Goal: Task Accomplishment & Management: Manage account settings

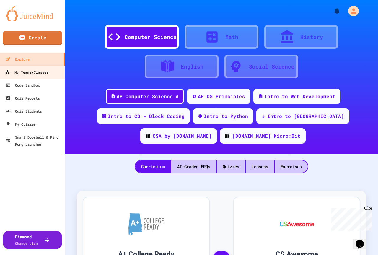
click at [36, 72] on div "My Teams/Classes" at bounding box center [26, 72] width 43 height 7
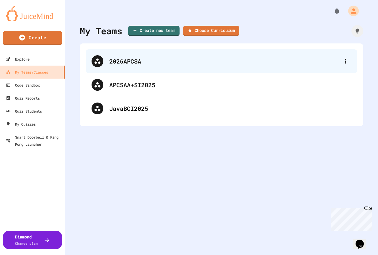
click at [159, 62] on div "2026APCSA" at bounding box center [224, 61] width 231 height 9
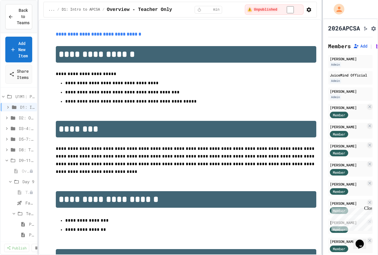
click at [323, 105] on div at bounding box center [322, 127] width 1 height 255
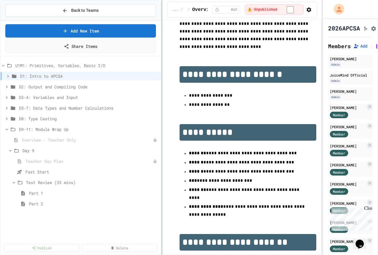
scroll to position [148, 0]
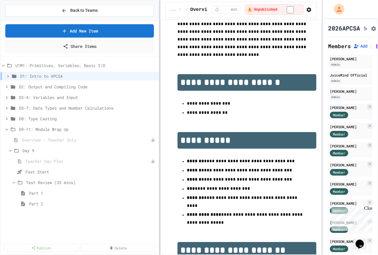
click at [160, 108] on div at bounding box center [159, 127] width 1 height 255
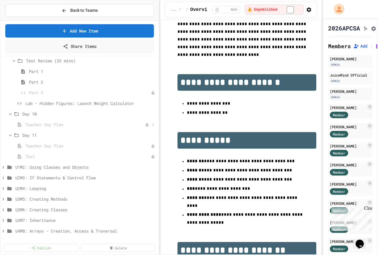
scroll to position [123, 0]
click at [30, 156] on span "Test" at bounding box center [85, 156] width 120 height 6
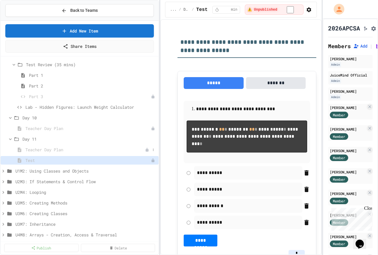
scroll to position [123, 0]
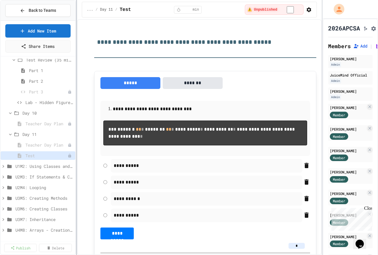
click at [75, 92] on div "**********" at bounding box center [189, 127] width 378 height 255
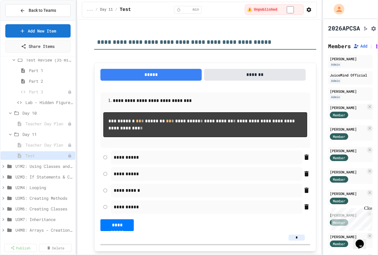
click at [337, 92] on div "**********" at bounding box center [189, 127] width 378 height 255
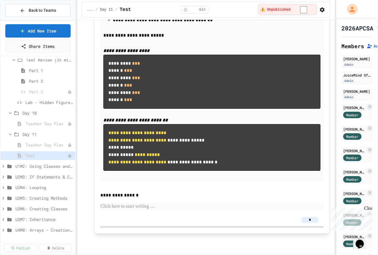
scroll to position [6032, 0]
click at [67, 156] on button at bounding box center [70, 156] width 6 height 6
click at [261, 50] on div at bounding box center [189, 127] width 378 height 255
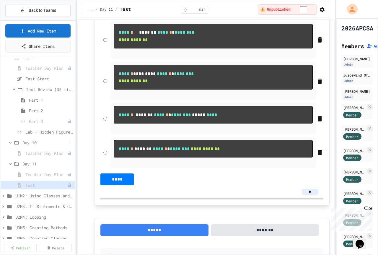
scroll to position [64, 0]
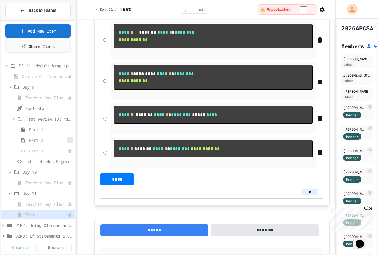
click at [68, 140] on icon at bounding box center [70, 141] width 4 height 4
click at [84, 132] on div at bounding box center [189, 127] width 378 height 255
click at [68, 152] on icon at bounding box center [70, 151] width 4 height 4
click at [34, 152] on div at bounding box center [189, 127] width 378 height 255
click at [36, 151] on span "Part 3" at bounding box center [45, 151] width 33 height 6
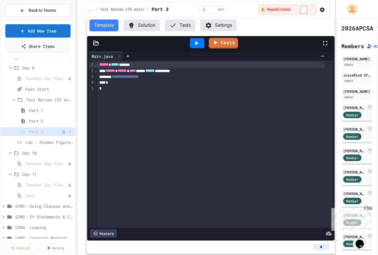
scroll to position [93, 0]
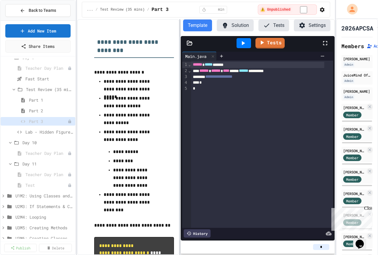
click at [180, 114] on div at bounding box center [179, 137] width 1 height 236
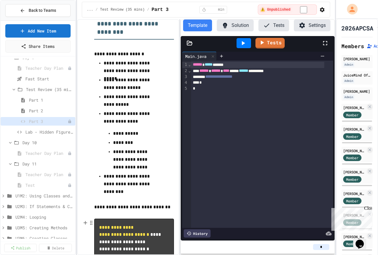
scroll to position [0, 0]
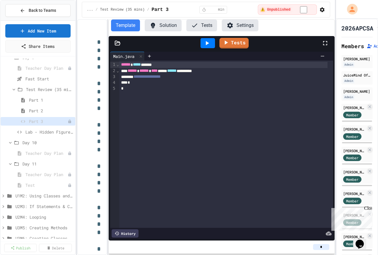
click at [109, 106] on div "**********" at bounding box center [206, 137] width 258 height 236
click at [47, 133] on span "Lab - Hidden Figures: Launch Weight Calculator" at bounding box center [46, 132] width 42 height 6
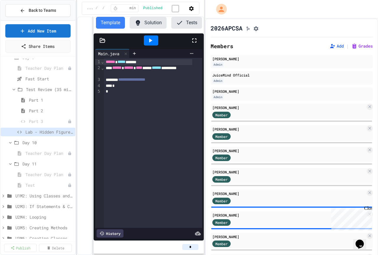
click at [203, 111] on div "**********" at bounding box center [189, 127] width 378 height 255
click at [40, 132] on span "Lab - Hidden Figures: Launch Weight Calculator" at bounding box center [46, 132] width 42 height 6
click at [358, 48] on button "Grades" at bounding box center [362, 46] width 21 height 6
